Goal: Task Accomplishment & Management: Use online tool/utility

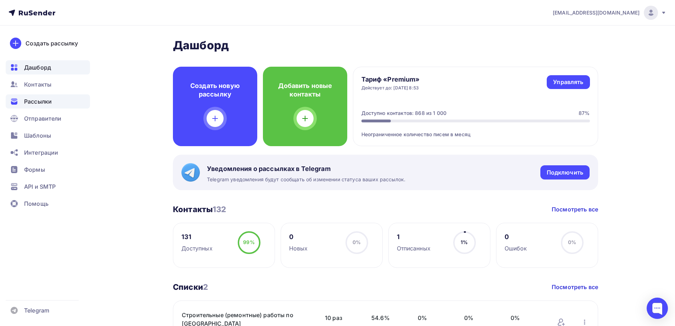
click at [35, 106] on div "Рассылки" at bounding box center [48, 101] width 84 height 14
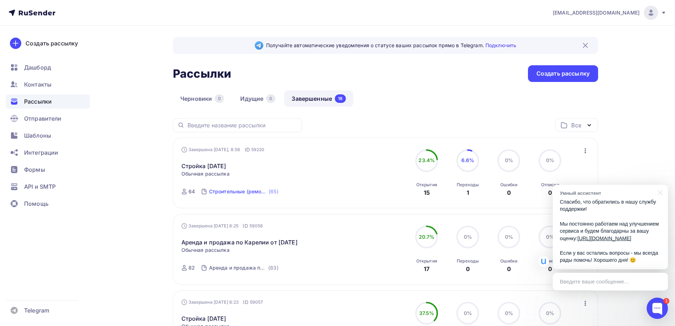
click at [251, 193] on div "Строительные (ремонтные) работы по [GEOGRAPHIC_DATA]" at bounding box center [238, 191] width 58 height 7
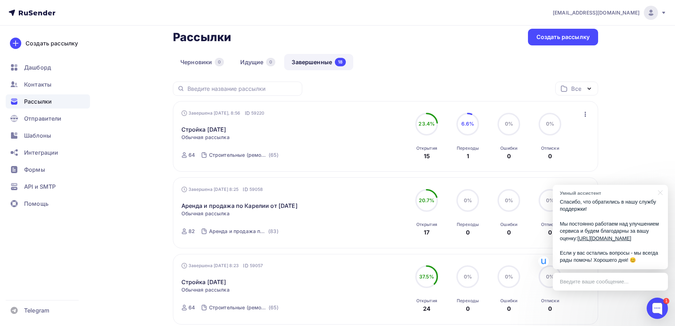
scroll to position [71, 0]
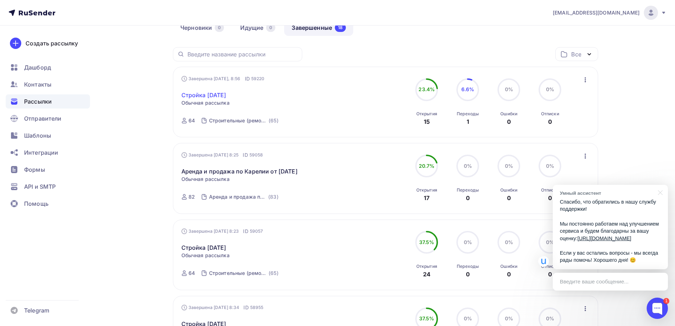
click at [206, 94] on link "Стройка [DATE]" at bounding box center [203, 95] width 45 height 9
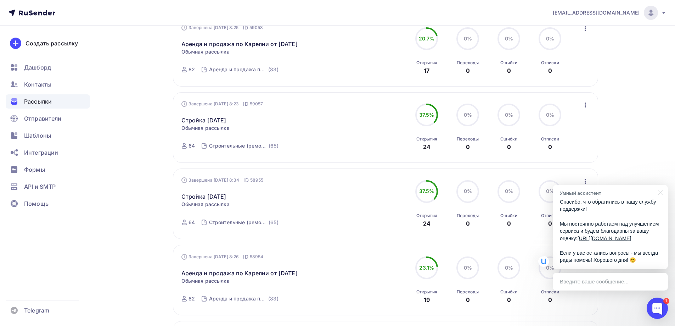
scroll to position [56, 0]
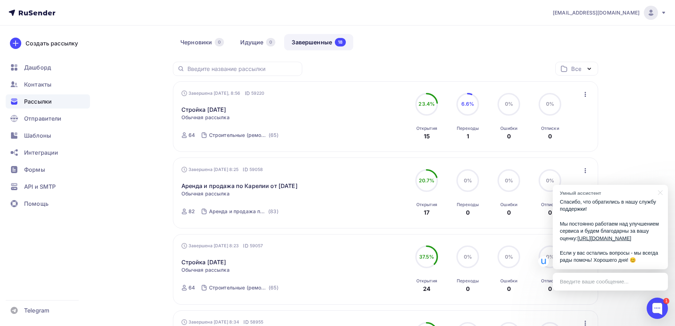
click at [582, 92] on icon "button" at bounding box center [585, 94] width 9 height 9
click at [563, 141] on div "Копировать в новую" at bounding box center [553, 141] width 73 height 9
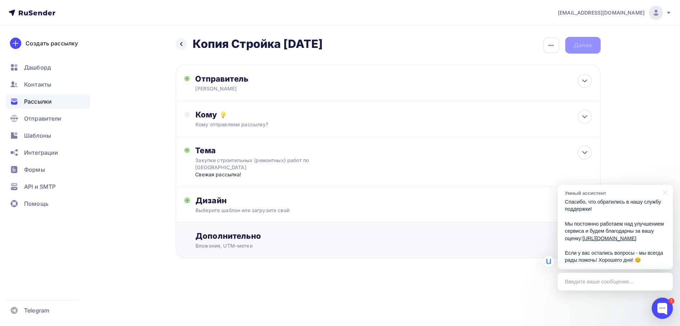
click at [301, 238] on div "Дополнительно" at bounding box center [394, 236] width 396 height 10
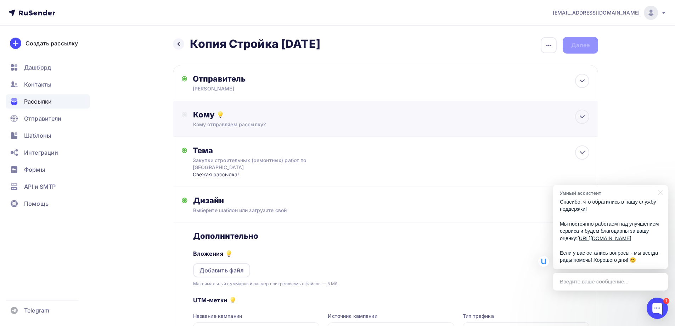
click at [271, 123] on div "Кому отправляем рассылку?" at bounding box center [371, 124] width 357 height 7
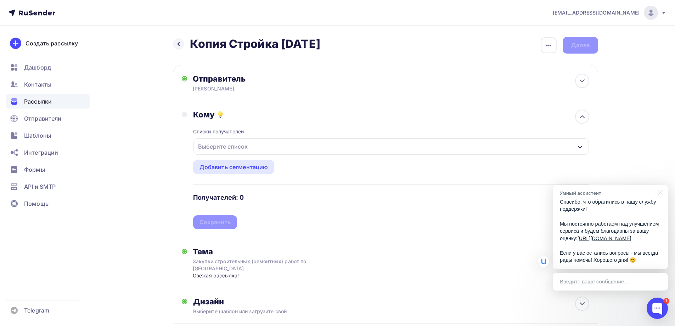
click at [247, 147] on div "Выберите список" at bounding box center [222, 146] width 55 height 13
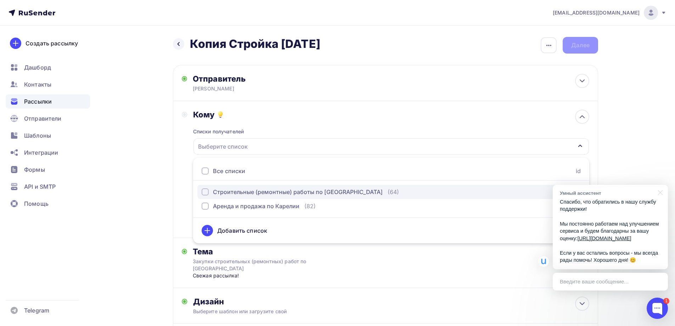
click at [245, 193] on div "Строительные (ремонтные) работы по [GEOGRAPHIC_DATA]" at bounding box center [298, 191] width 170 height 9
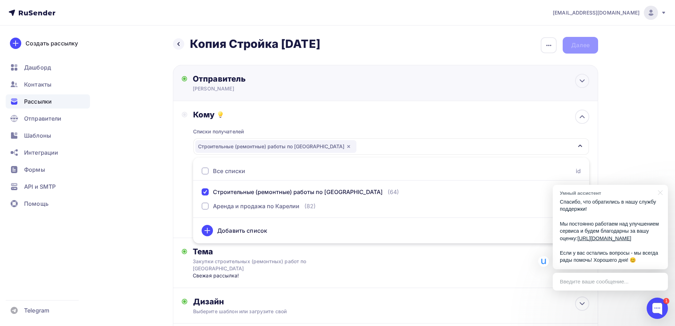
click at [488, 96] on div "Отправитель [PERSON_NAME] Email * [EMAIL_ADDRESS][DOMAIN_NAME] [EMAIL_ADDRESS][…" at bounding box center [385, 83] width 425 height 36
type input "[PERSON_NAME]"
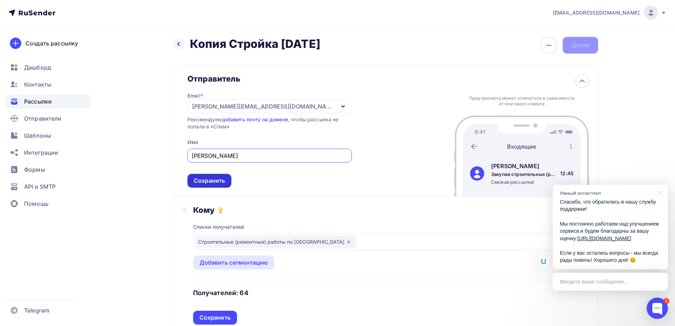
click at [225, 180] on div "Сохранить" at bounding box center [209, 180] width 31 height 8
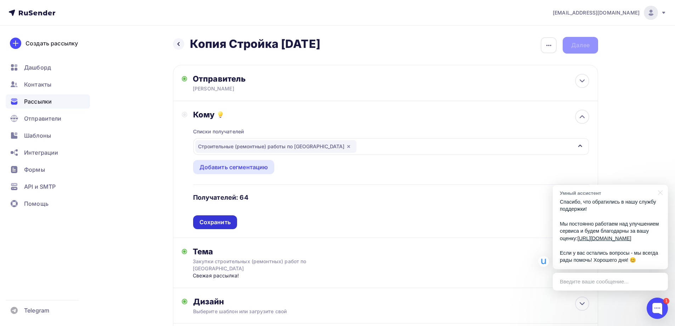
click at [225, 217] on div "Сохранить" at bounding box center [215, 222] width 44 height 14
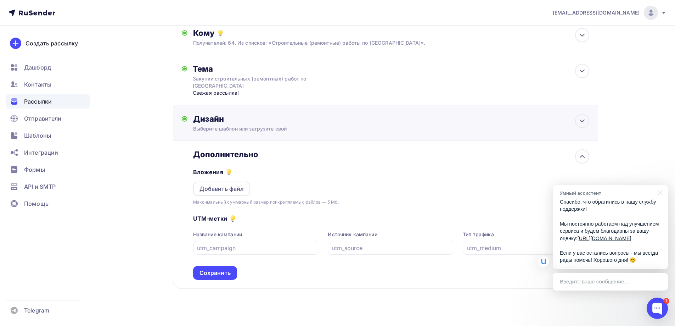
scroll to position [90, 0]
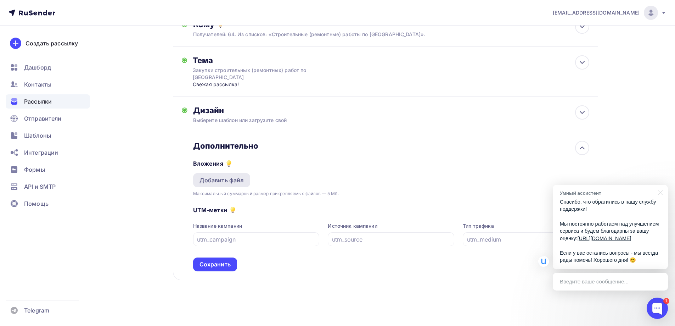
click at [222, 181] on div "Добавить файл" at bounding box center [221, 180] width 45 height 9
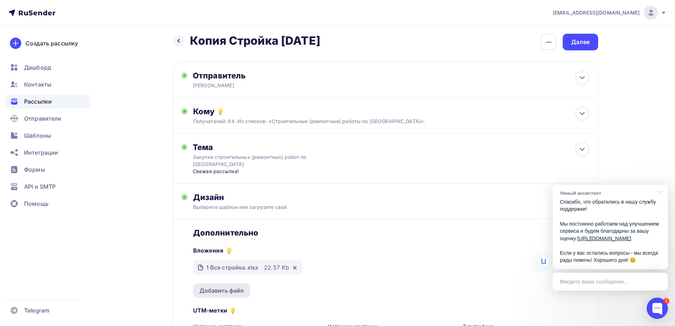
scroll to position [0, 0]
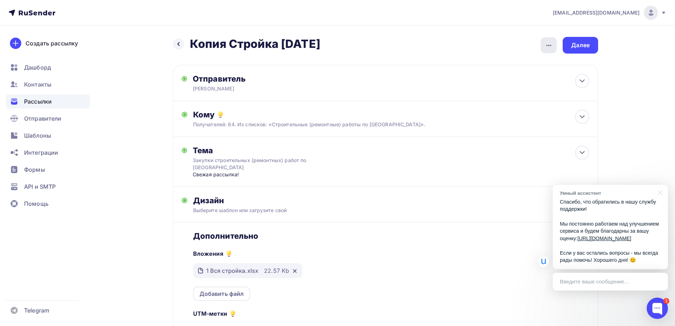
click at [552, 46] on icon "button" at bounding box center [549, 45] width 9 height 9
click at [502, 80] on div "Переименовать рассылку" at bounding box center [511, 81] width 88 height 9
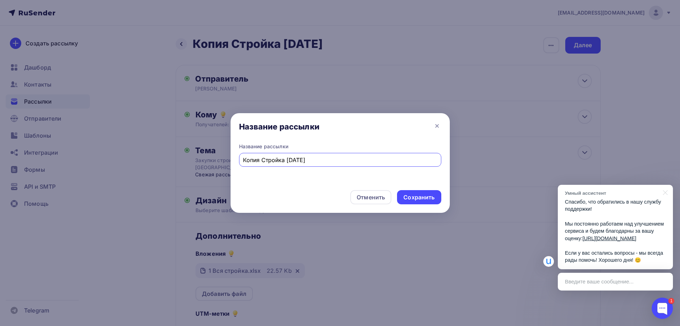
drag, startPoint x: 263, startPoint y: 159, endPoint x: 208, endPoint y: 149, distance: 55.8
click at [208, 149] on div "Название рассылки Название рассылки Копия Стройка [DATE] Отменить Сохранить" at bounding box center [340, 163] width 680 height 326
click at [309, 162] on input "Стройка [DATE]" at bounding box center [340, 160] width 194 height 9
type input "Стройка [DATE] (повтор)"
click at [428, 199] on div "Сохранить" at bounding box center [419, 197] width 31 height 8
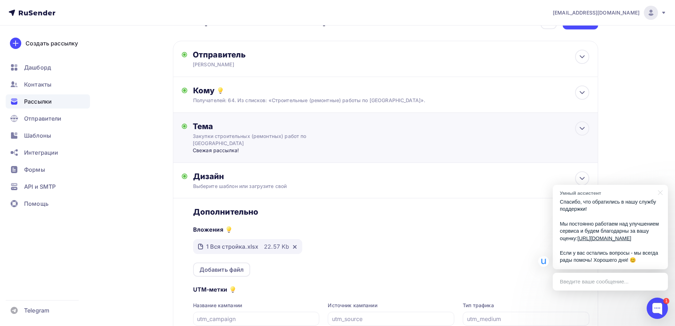
scroll to position [103, 0]
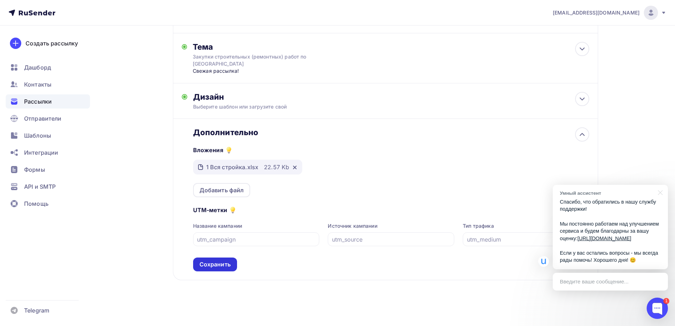
click at [219, 267] on div "Сохранить" at bounding box center [214, 264] width 31 height 8
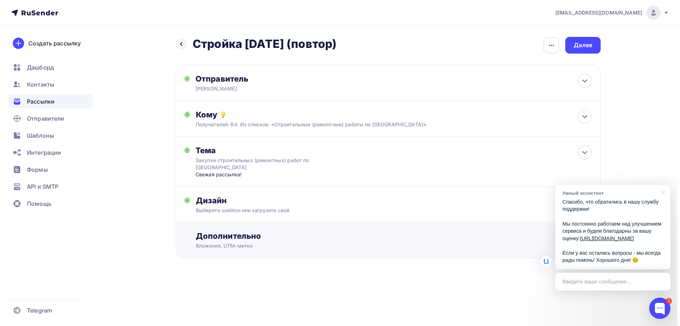
scroll to position [0, 0]
click at [666, 185] on div at bounding box center [664, 192] width 18 height 15
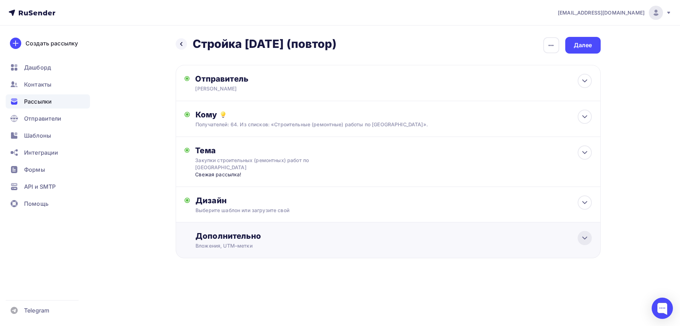
click at [585, 237] on icon at bounding box center [585, 237] width 9 height 9
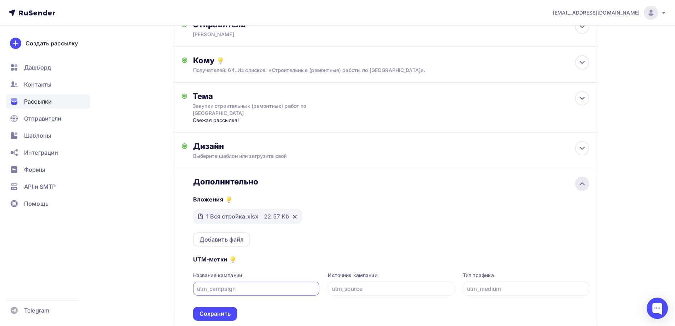
scroll to position [103, 0]
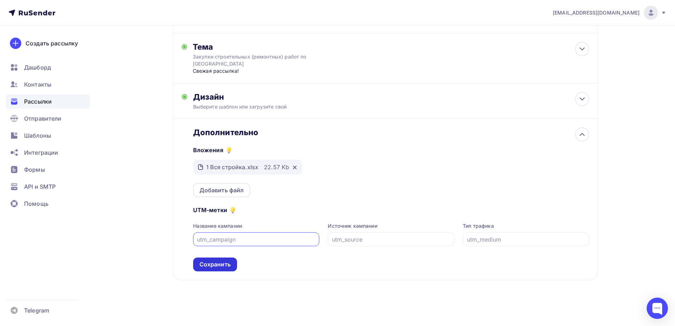
click at [224, 266] on div "Сохранить" at bounding box center [214, 264] width 31 height 8
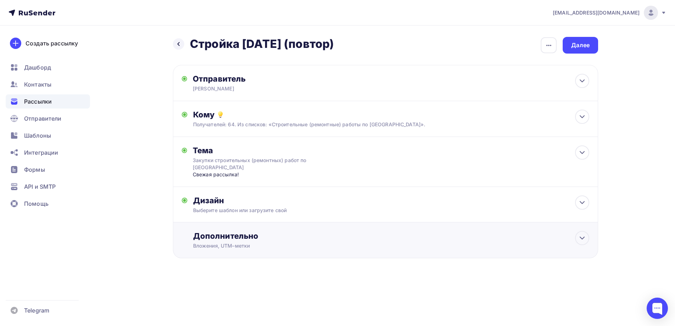
scroll to position [0, 0]
click at [584, 41] on div "Далее" at bounding box center [582, 45] width 35 height 17
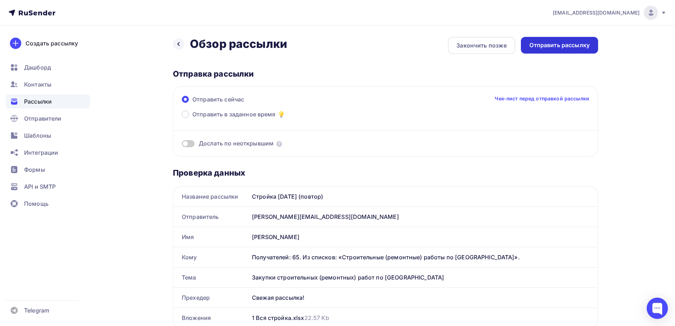
click at [566, 49] on div "Отправить рассылку" at bounding box center [559, 45] width 60 height 8
